Goal: Information Seeking & Learning: Learn about a topic

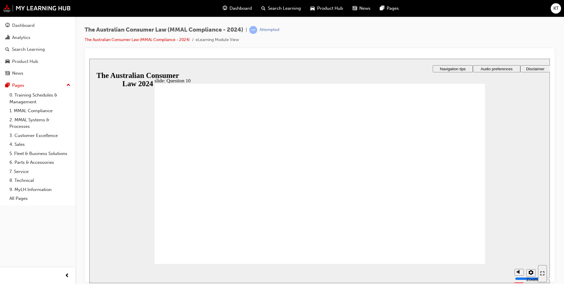
checkbox input "true"
radio input "true"
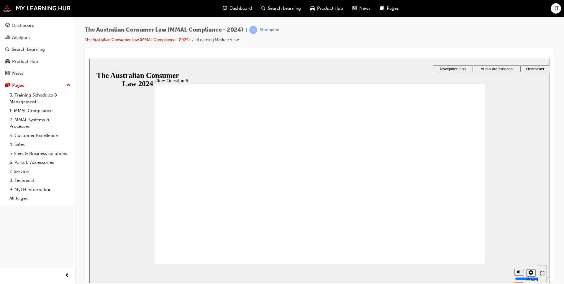
radio input "true"
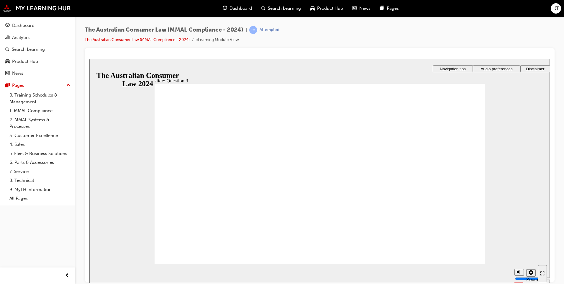
radio input "true"
drag, startPoint x: 181, startPoint y: 148, endPoint x: 207, endPoint y: 257, distance: 111.7
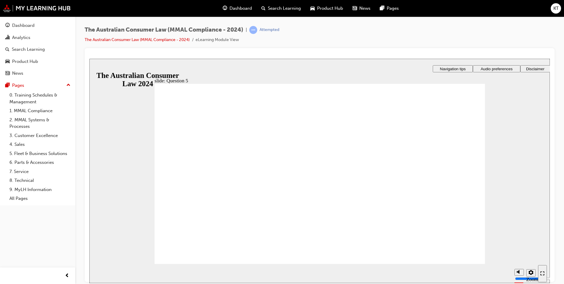
checkbox input "true"
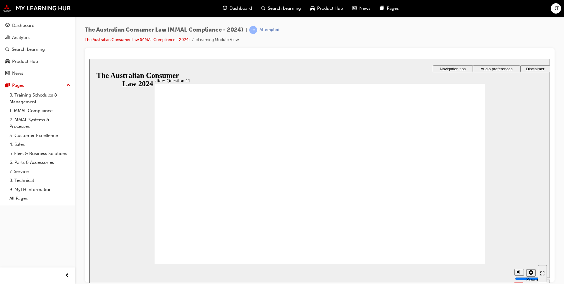
checkbox input "true"
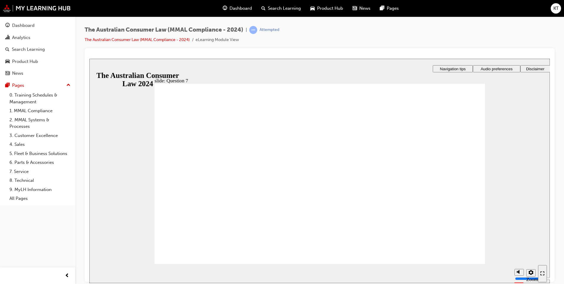
checkbox input "true"
radio input "true"
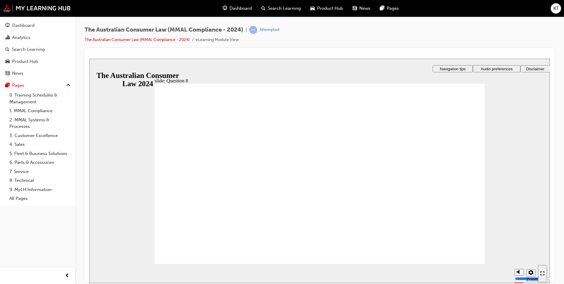
radio input "true"
checkbox input "true"
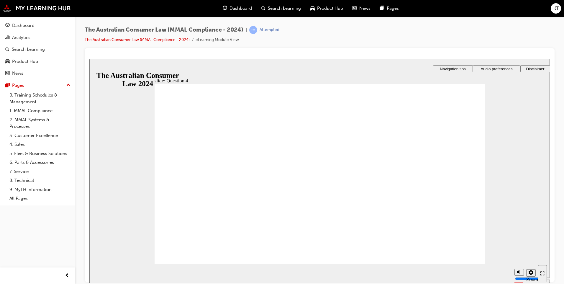
checkbox input "true"
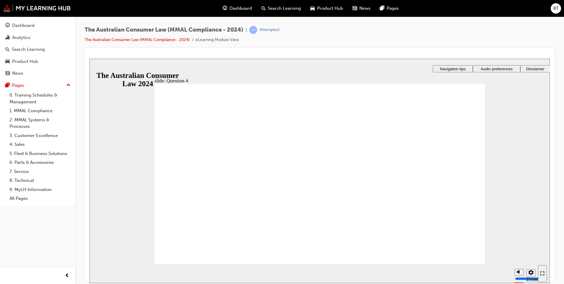
radio input "true"
drag, startPoint x: 226, startPoint y: 160, endPoint x: 179, endPoint y: 247, distance: 98.8
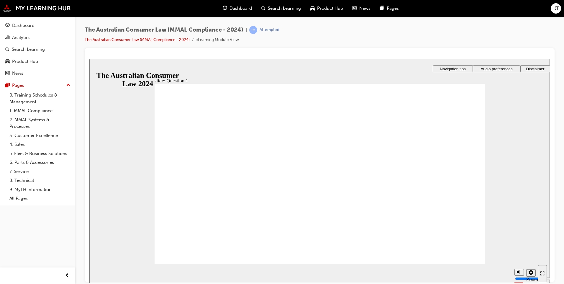
radio input "true"
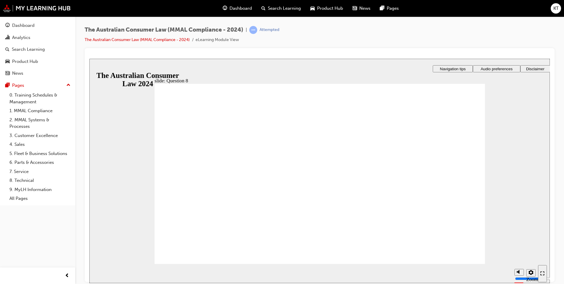
radio input "true"
drag, startPoint x: 238, startPoint y: 187, endPoint x: 196, endPoint y: 253, distance: 78.3
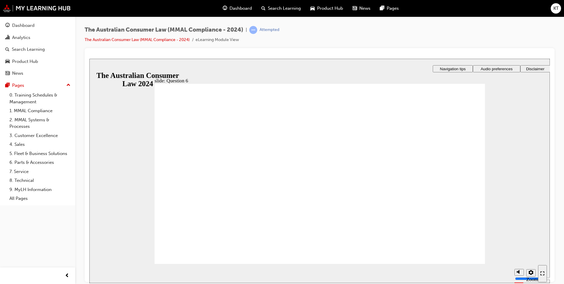
checkbox input "true"
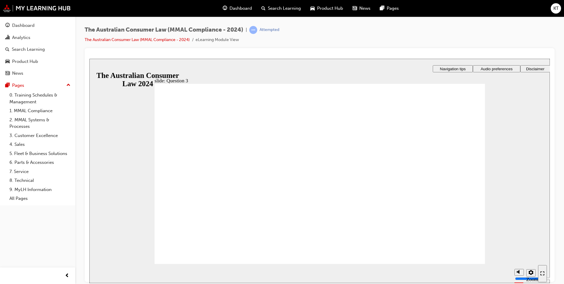
radio input "true"
checkbox input "true"
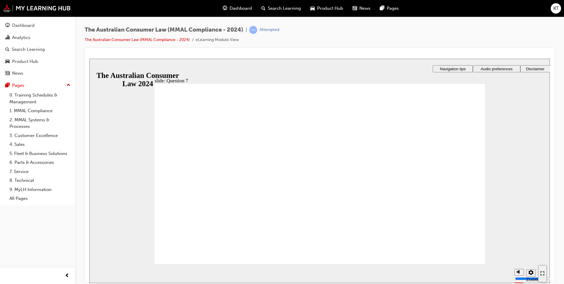
checkbox input "true"
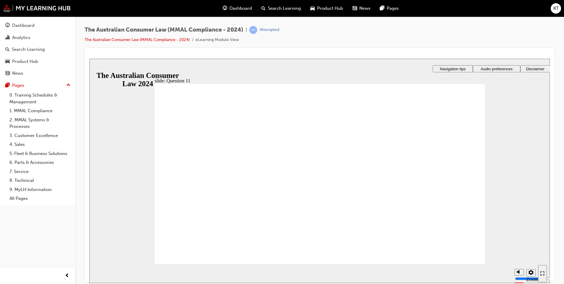
checkbox input "true"
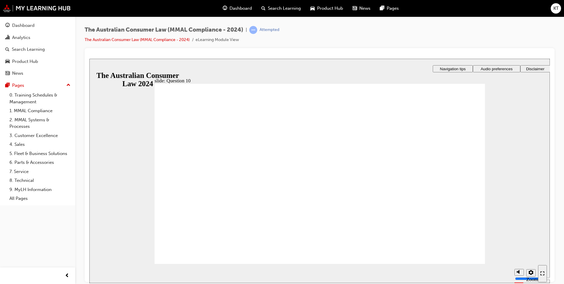
checkbox input "true"
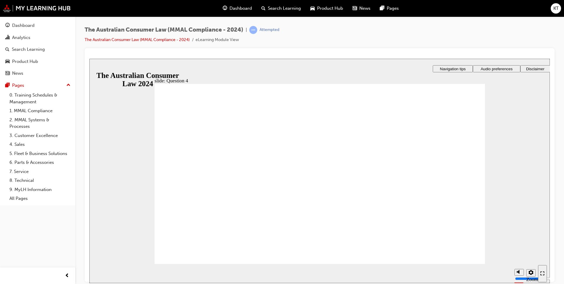
checkbox input "true"
radio input "true"
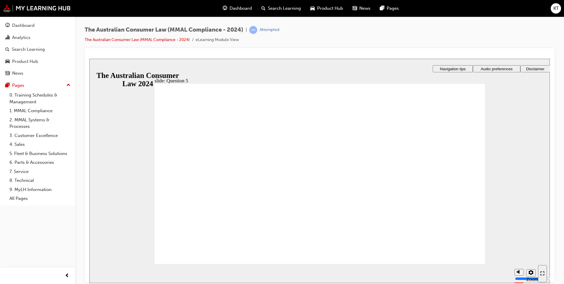
checkbox input "true"
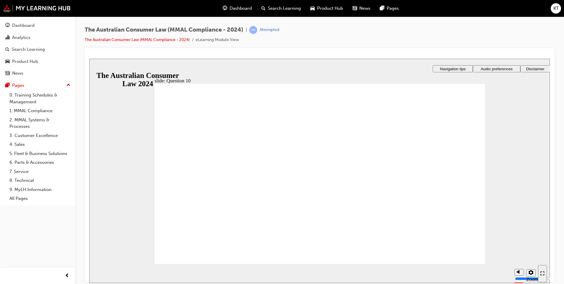
checkbox input "true"
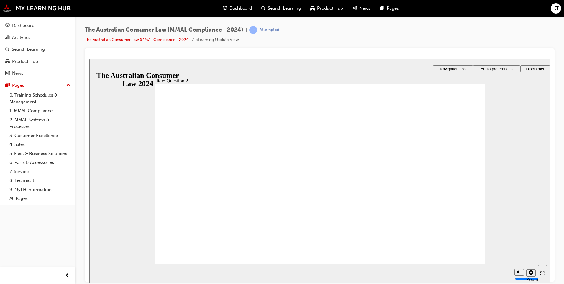
radio input "true"
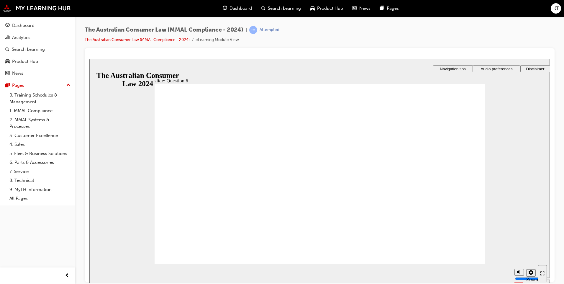
radio input "true"
checkbox input "true"
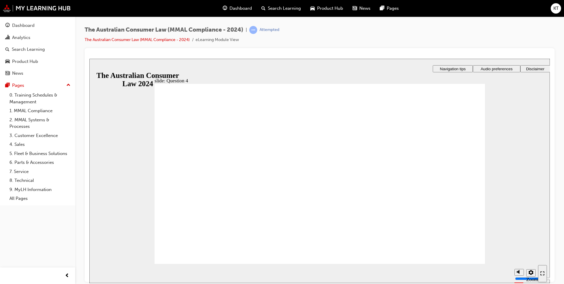
checkbox input "true"
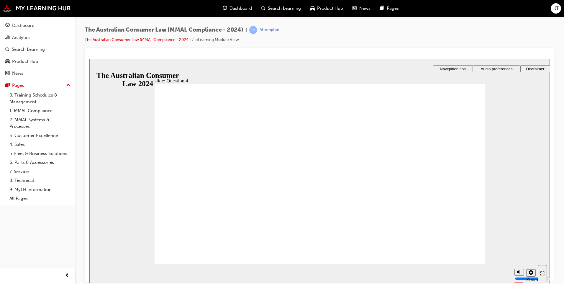
radio input "true"
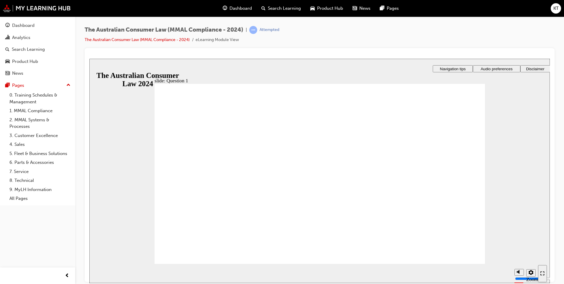
checkbox input "true"
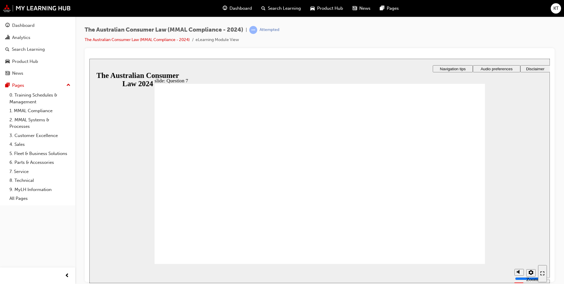
checkbox input "true"
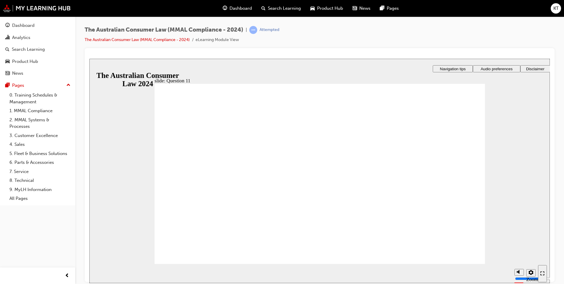
checkbox input "true"
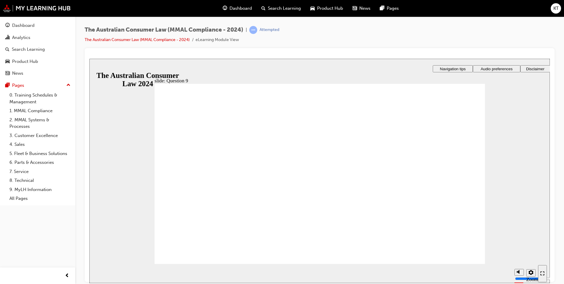
checkbox input "true"
radio input "true"
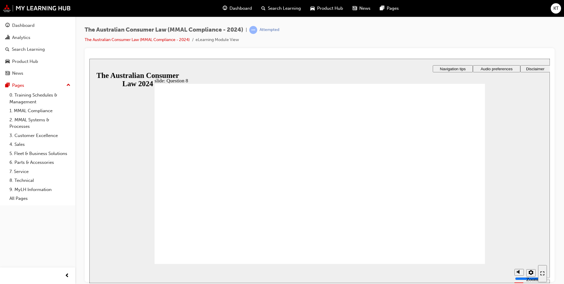
radio input "true"
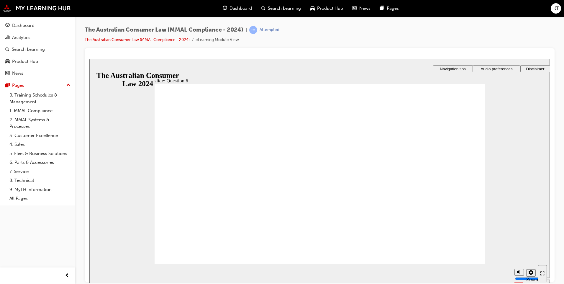
radio input "true"
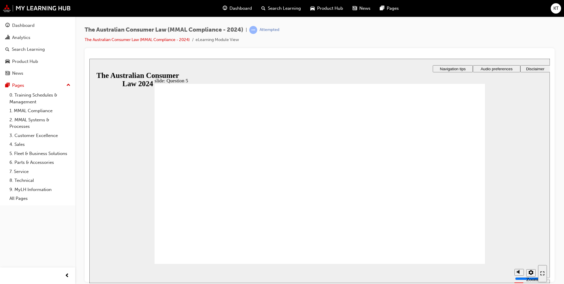
checkbox input "true"
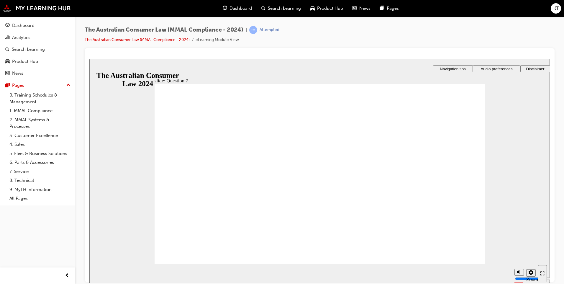
drag, startPoint x: 235, startPoint y: 151, endPoint x: 233, endPoint y: 230, distance: 78.5
click at [45, 89] on button "Pages" at bounding box center [37, 85] width 71 height 11
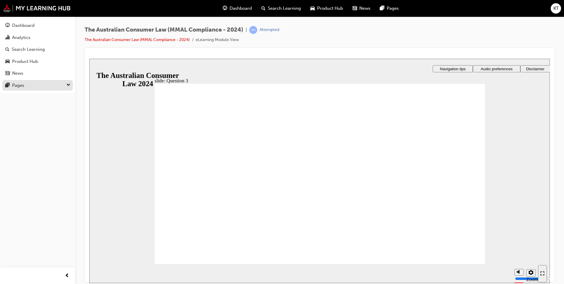
click at [55, 90] on button "Pages" at bounding box center [37, 85] width 71 height 11
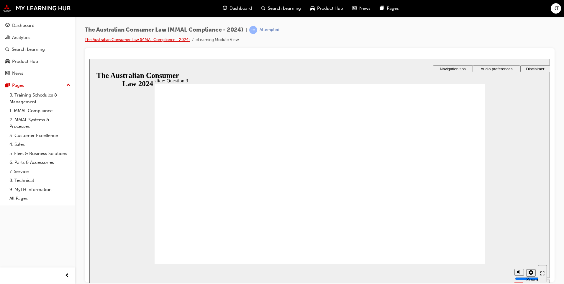
click at [124, 40] on link "The Australian Consumer Law (MMAL Compliance - 2024)" at bounding box center [137, 39] width 105 height 5
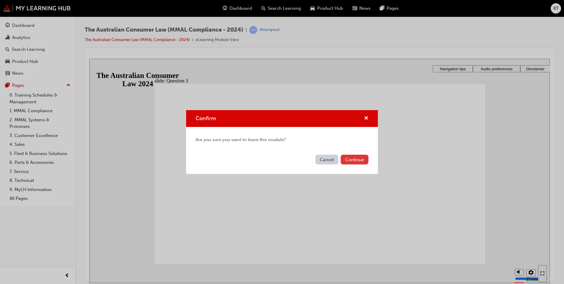
click at [356, 160] on button "Continue" at bounding box center [355, 160] width 28 height 10
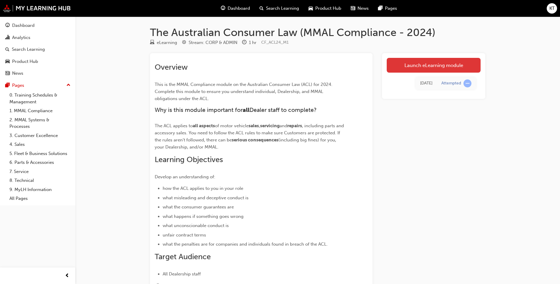
click at [416, 59] on link "Launch eLearning module" at bounding box center [434, 65] width 94 height 15
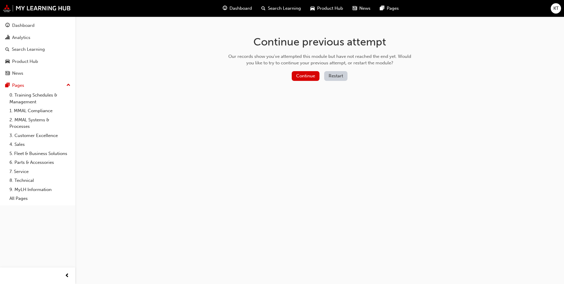
click at [329, 74] on button "Restart" at bounding box center [335, 76] width 23 height 10
